Goal: Task Accomplishment & Management: Use online tool/utility

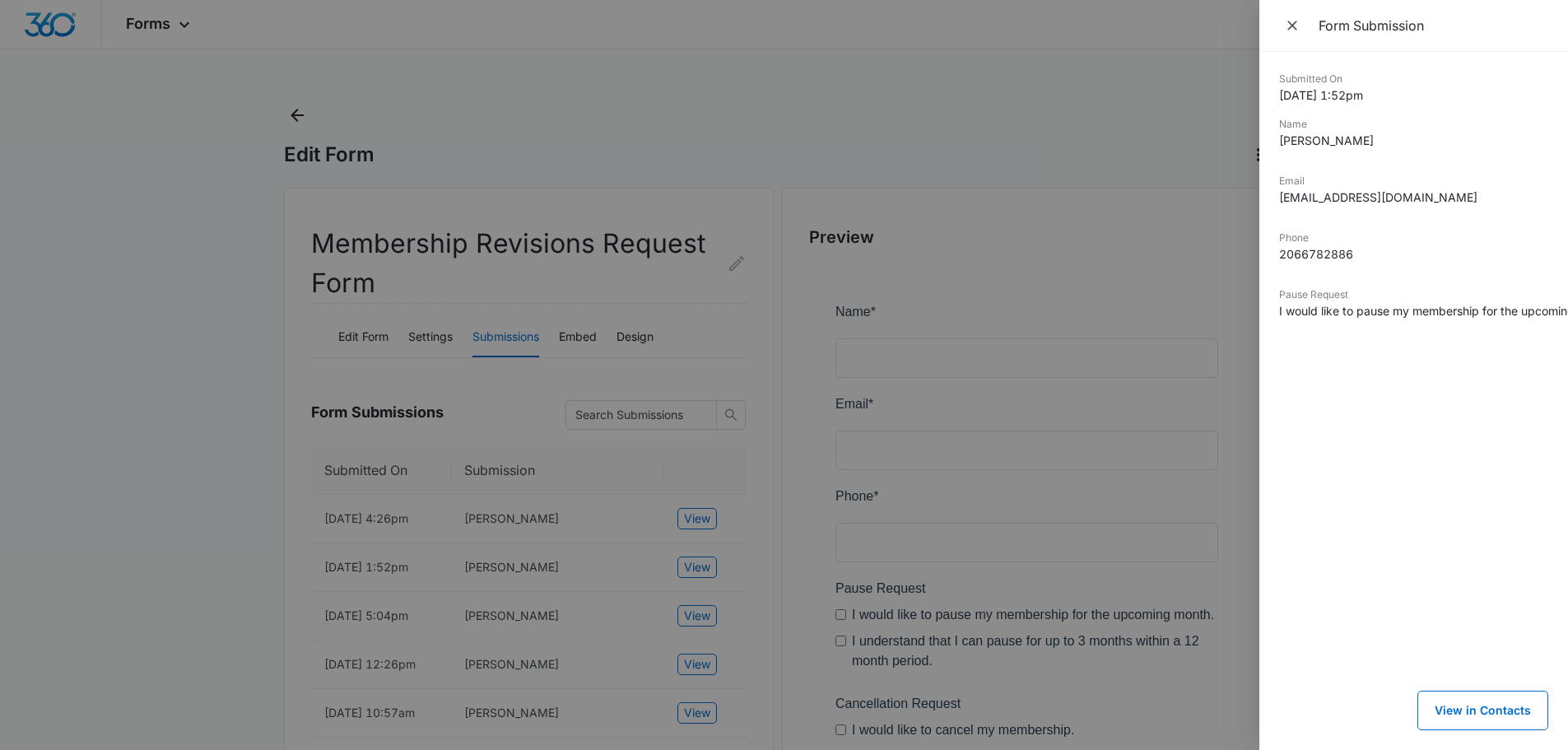
click at [782, 472] on div at bounding box center [784, 375] width 1568 height 750
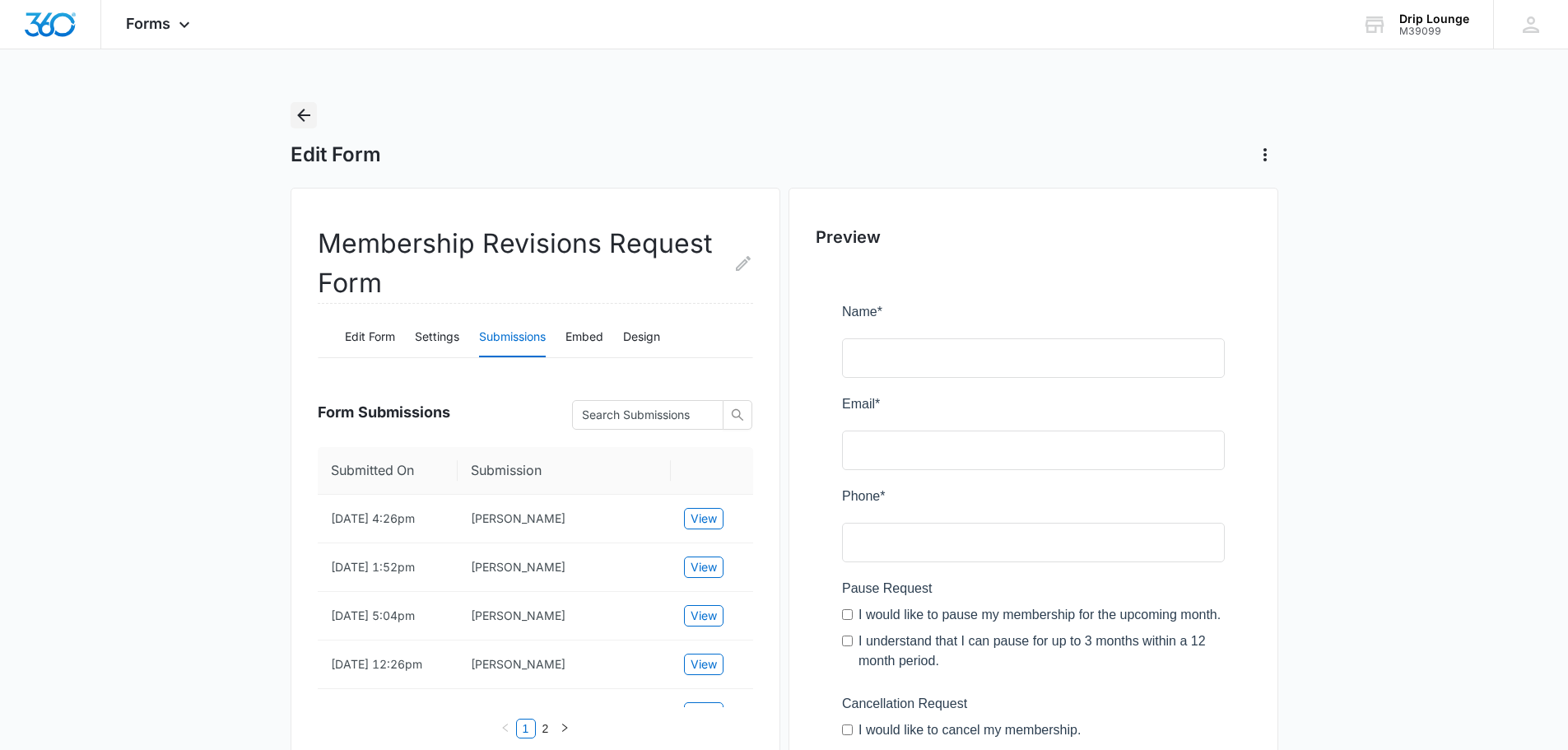
click at [301, 118] on icon "Back" at bounding box center [304, 115] width 13 height 13
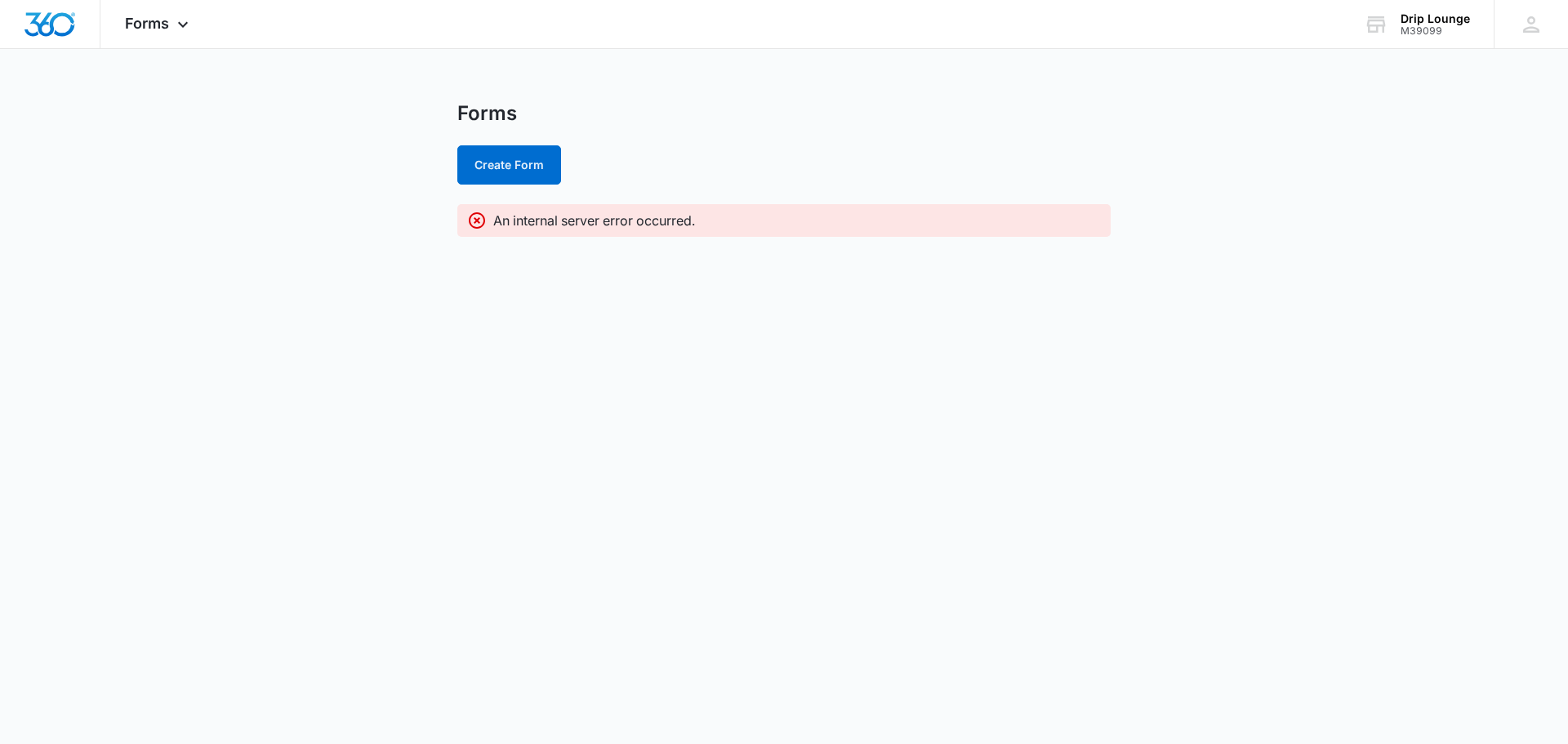
click at [69, 32] on img "Dashboard" at bounding box center [49, 24] width 52 height 25
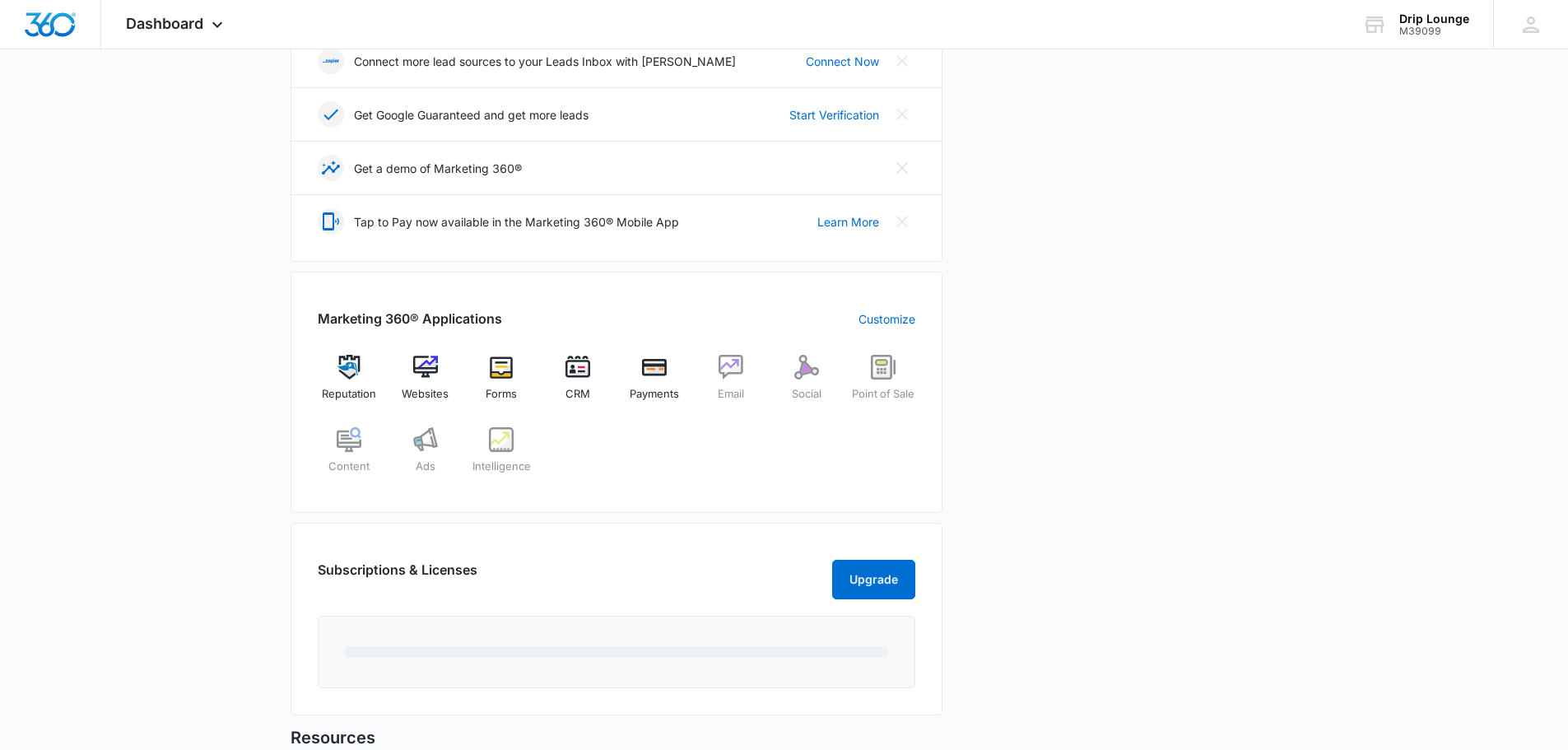
scroll to position [658, 0]
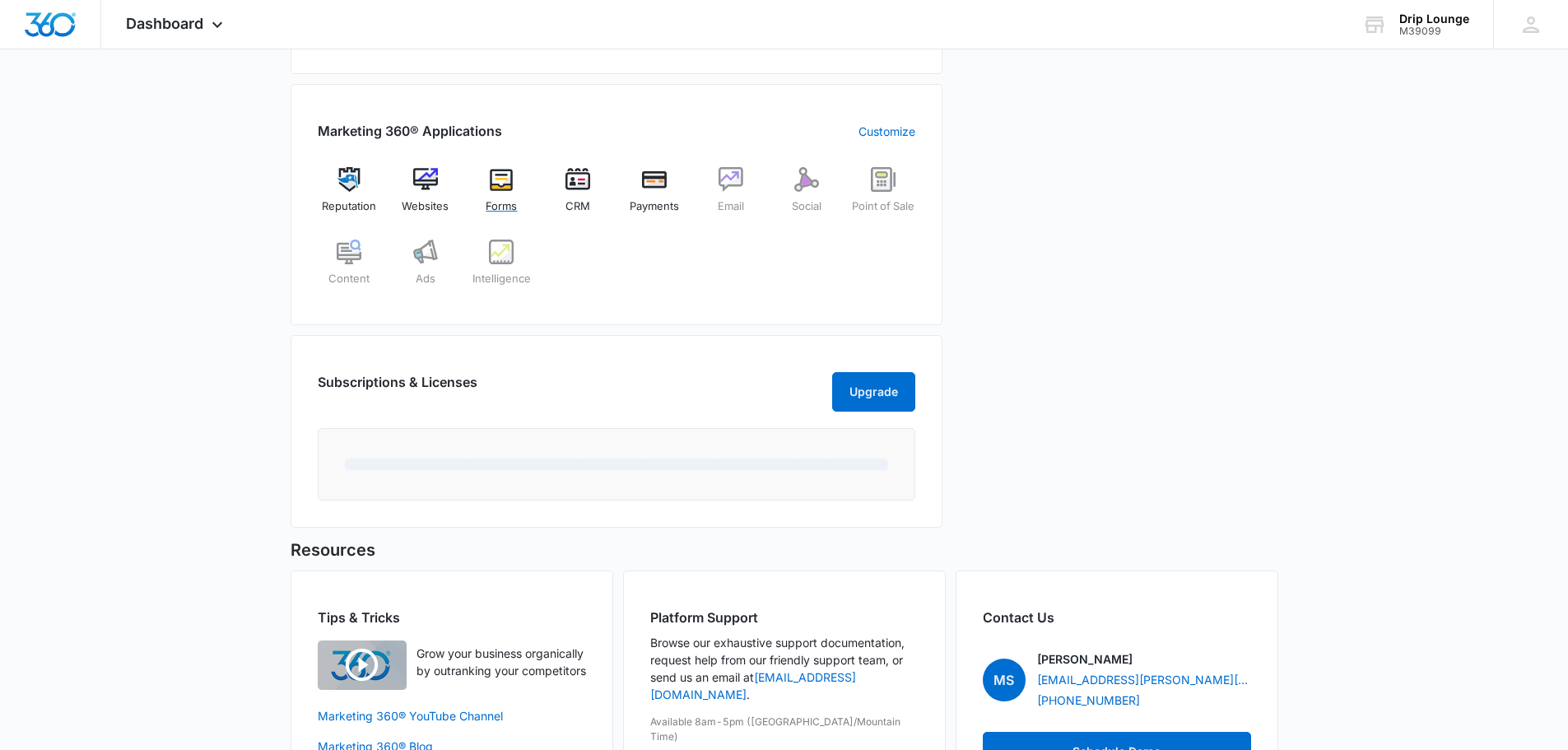
click at [498, 183] on img at bounding box center [501, 179] width 25 height 25
